Goal: Navigation & Orientation: Find specific page/section

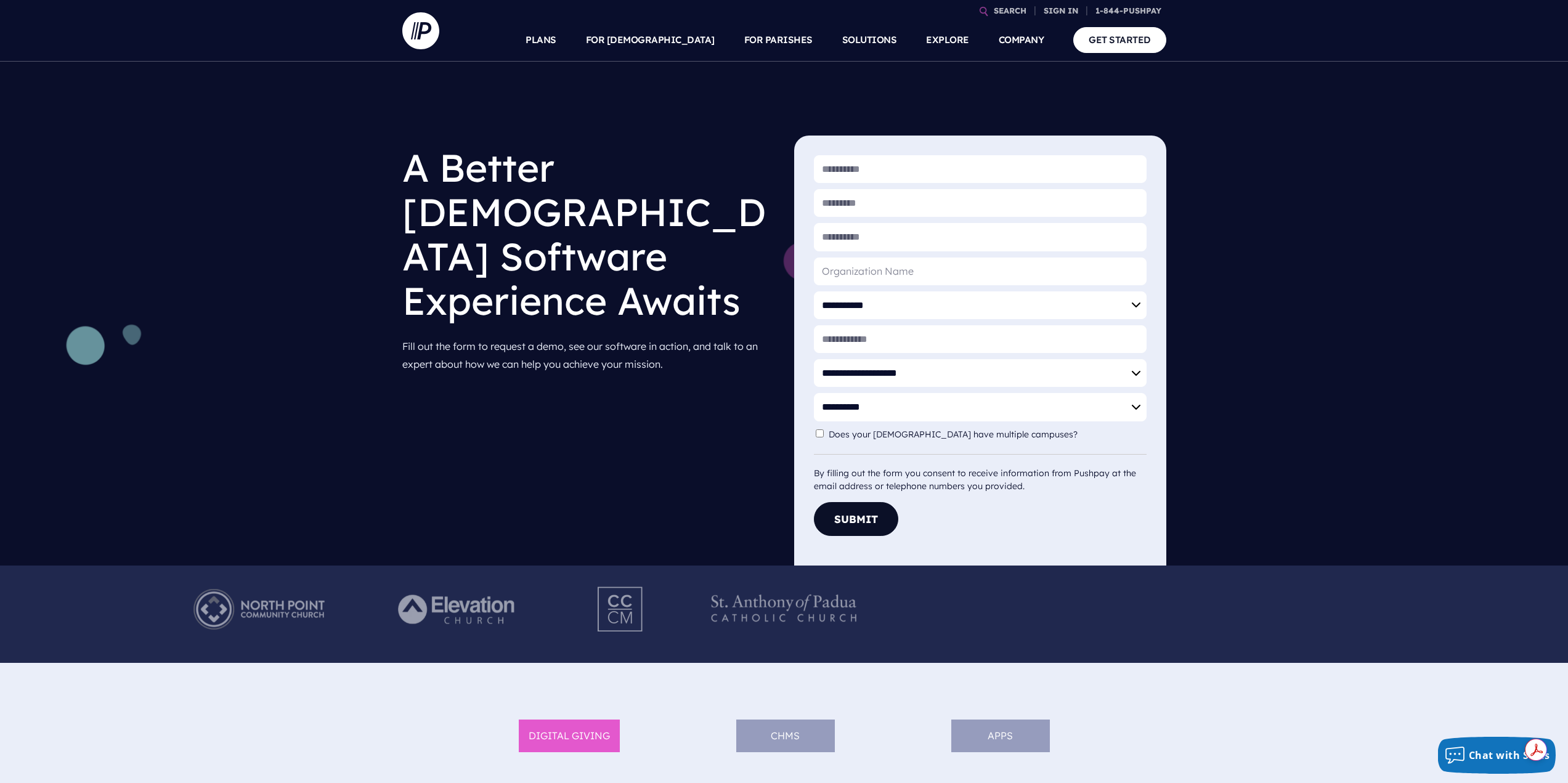
click at [1056, 10] on link "SIGN IN" at bounding box center [1060, 11] width 45 height 22
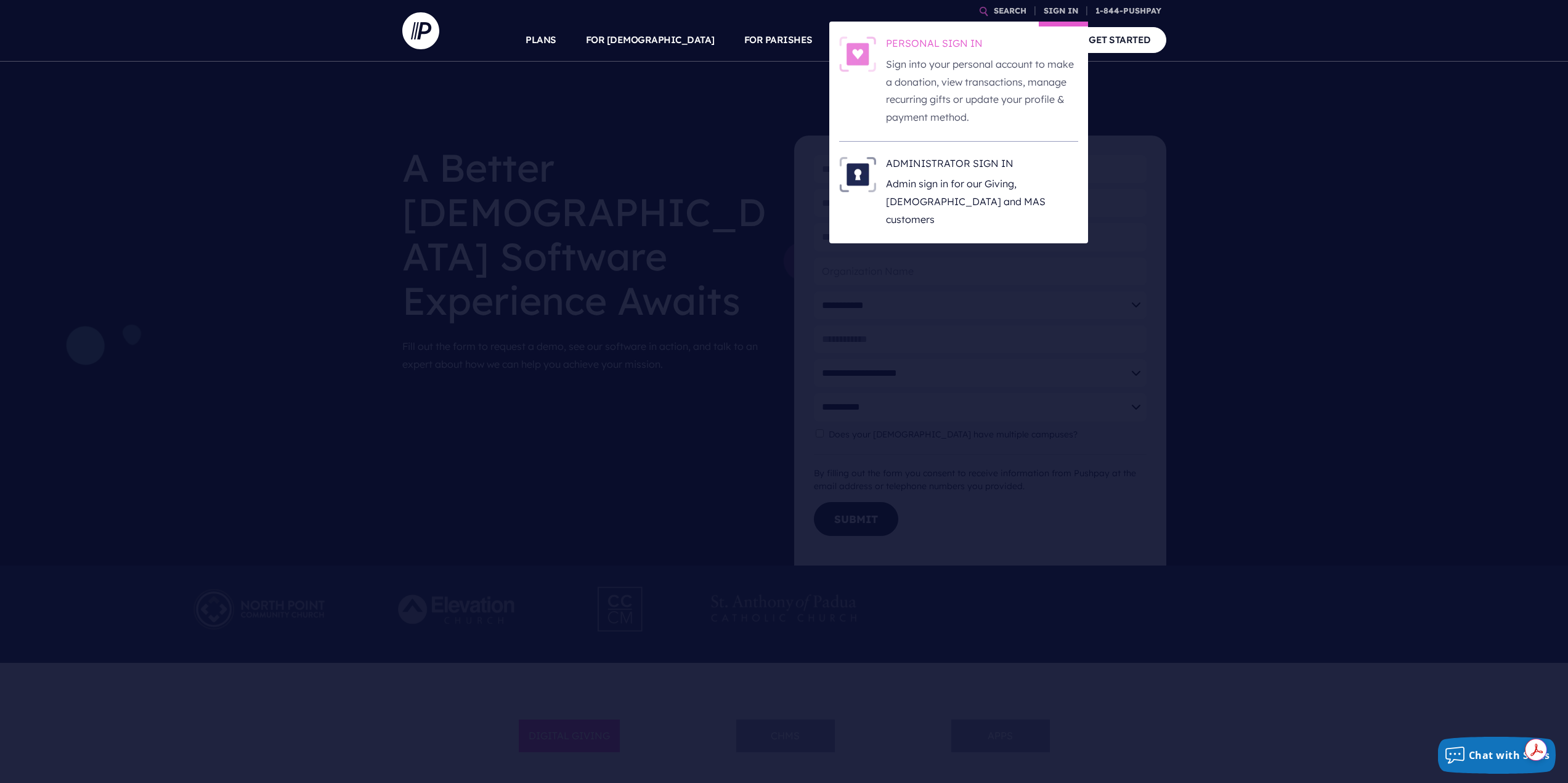
click at [905, 45] on h6 "PERSONAL SIGN IN" at bounding box center [982, 46] width 192 height 18
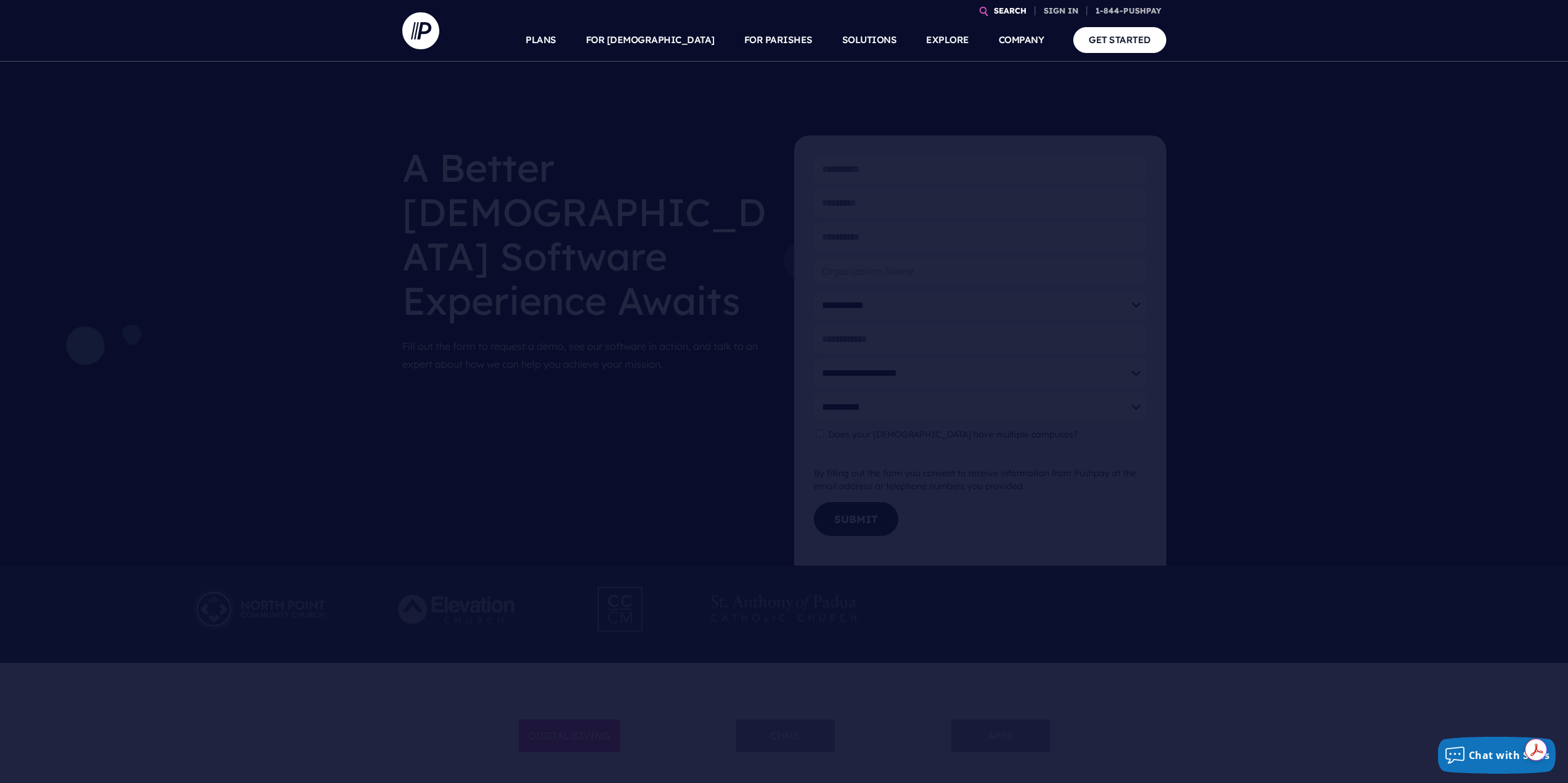
click at [1000, 10] on link "SEARCH" at bounding box center [1010, 11] width 43 height 22
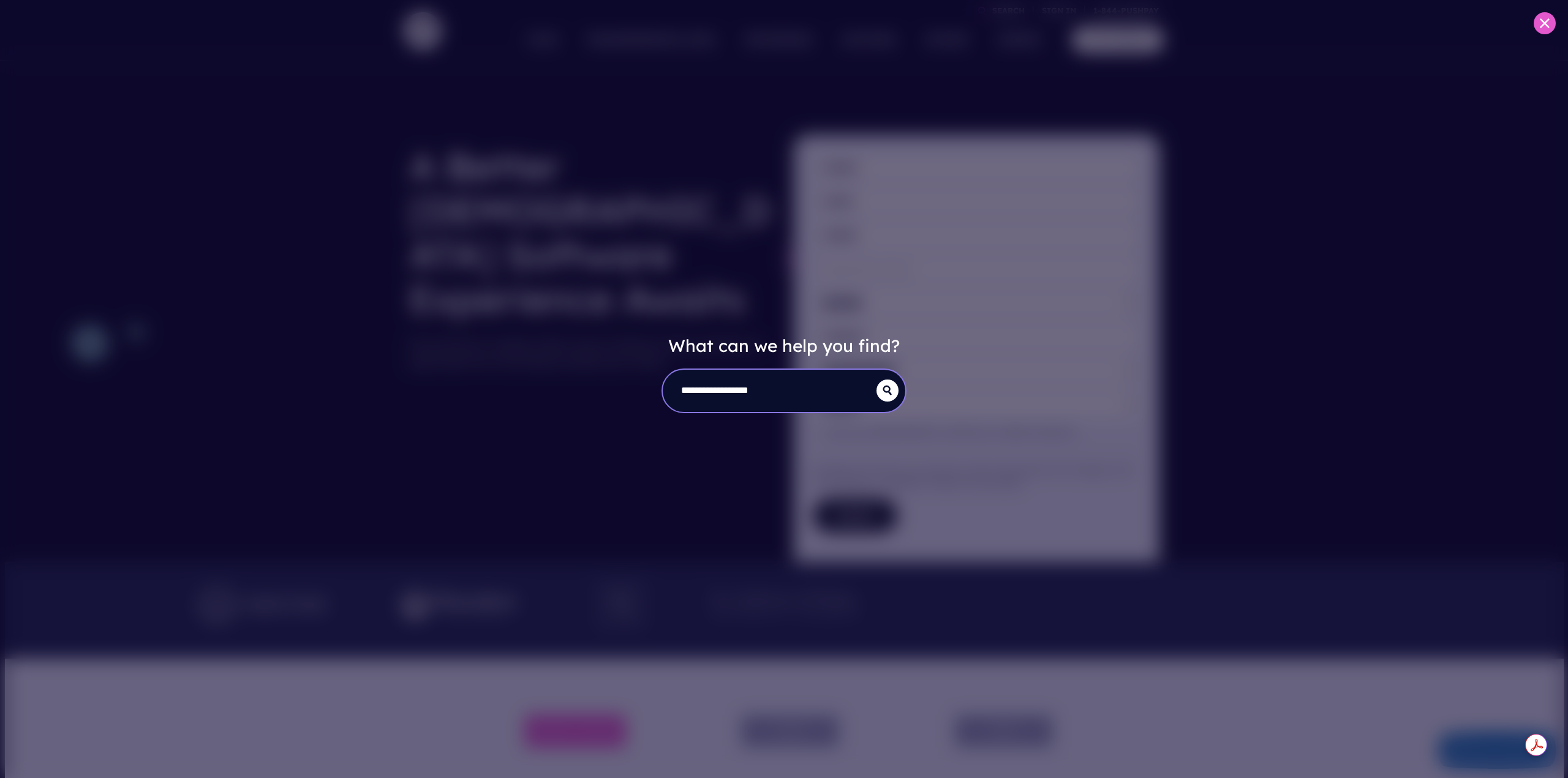
type input "**********"
click at [876, 379] on button "submit" at bounding box center [887, 390] width 22 height 22
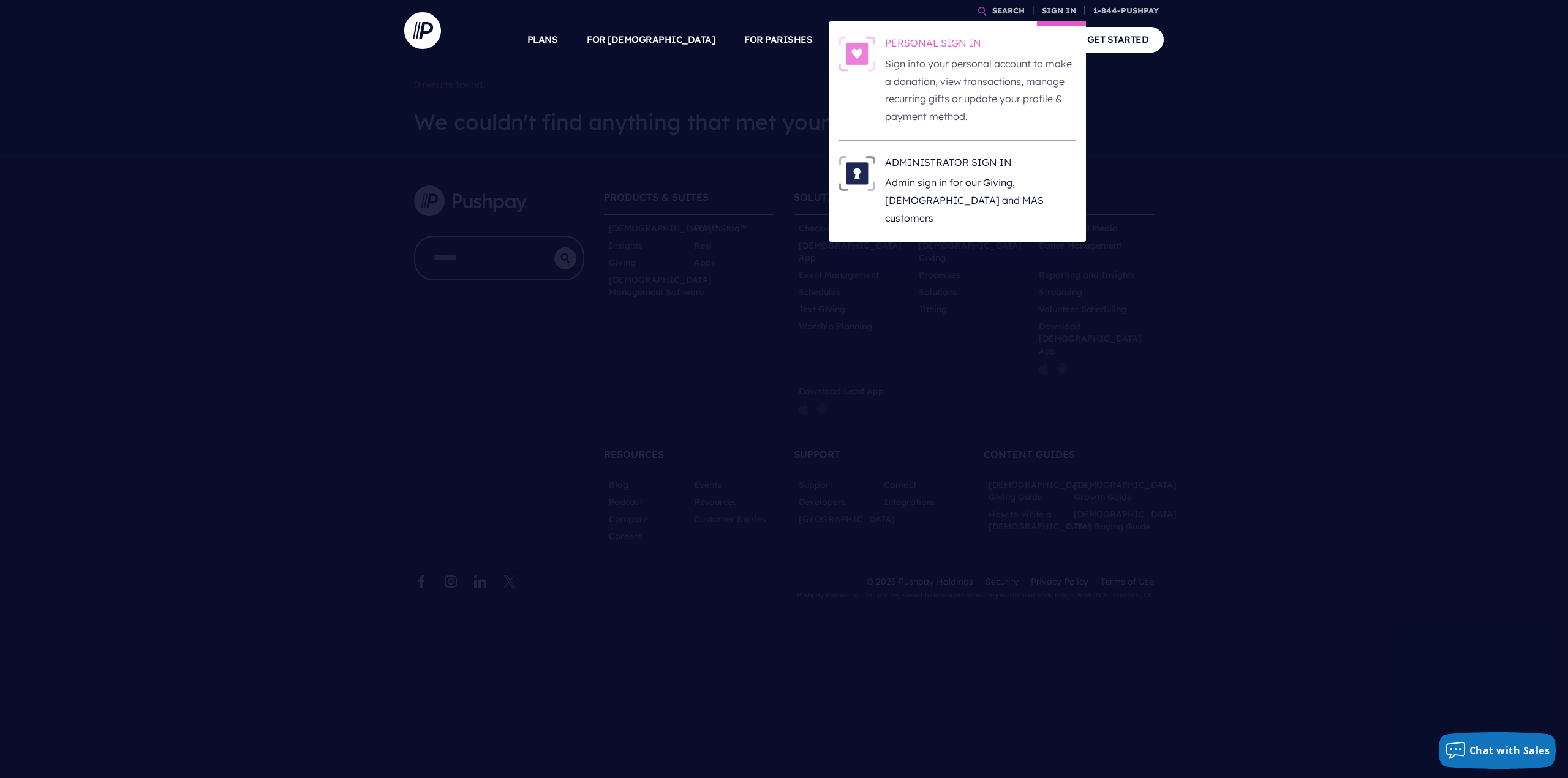
click at [961, 57] on p "Sign into your personal account to make a donation, view transactions, manage r…" at bounding box center [981, 91] width 191 height 71
